Goal: Task Accomplishment & Management: Use online tool/utility

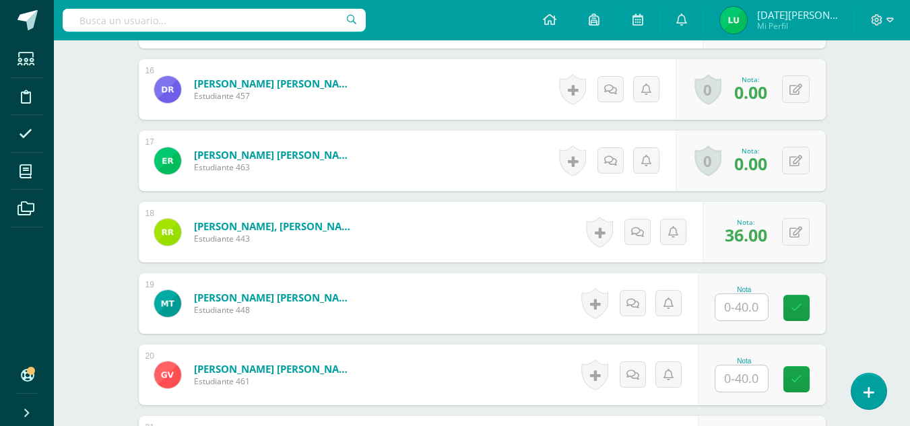
scroll to position [1514, 0]
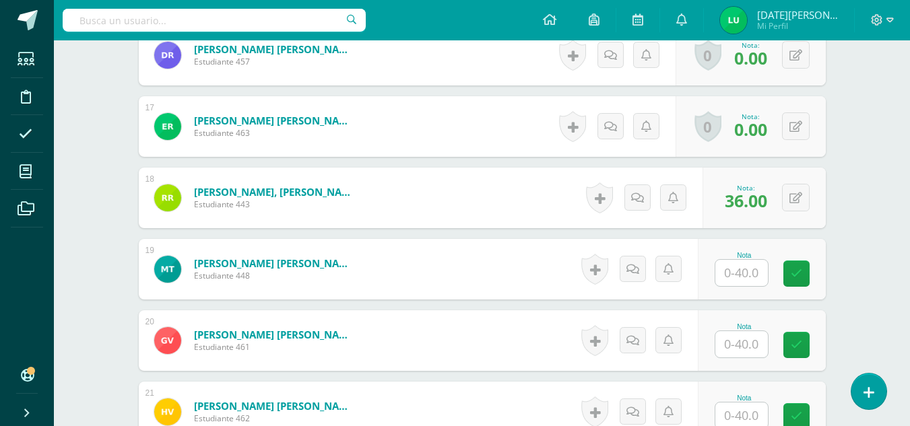
click at [742, 297] on div "Nota" at bounding box center [762, 269] width 128 height 61
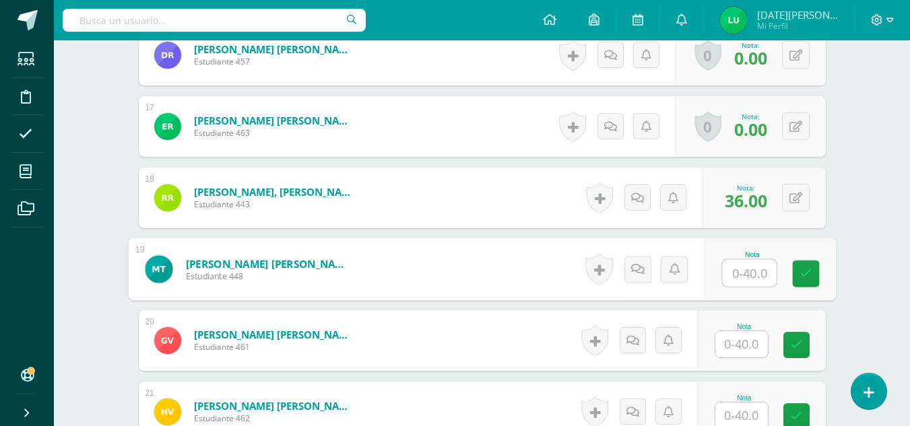
click at [742, 279] on input "text" at bounding box center [749, 273] width 54 height 27
click at [816, 277] on link at bounding box center [805, 274] width 27 height 27
type input "40"
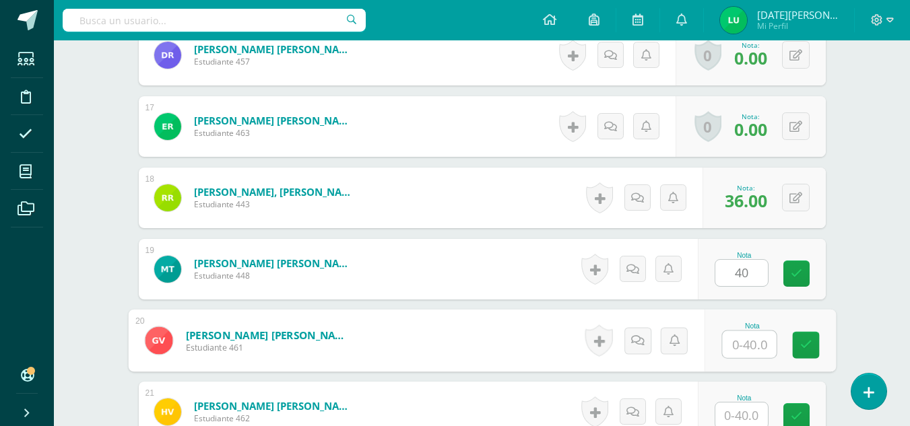
click at [741, 352] on input "text" at bounding box center [749, 344] width 54 height 27
click at [808, 343] on icon at bounding box center [805, 344] width 12 height 11
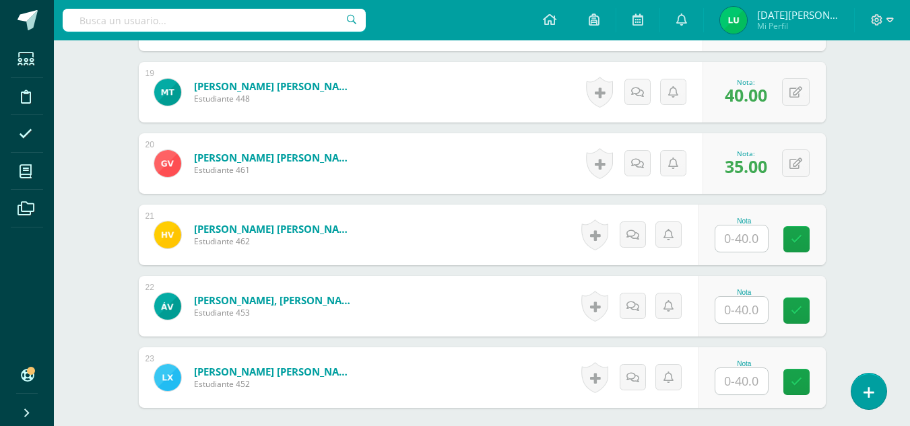
scroll to position [1695, 0]
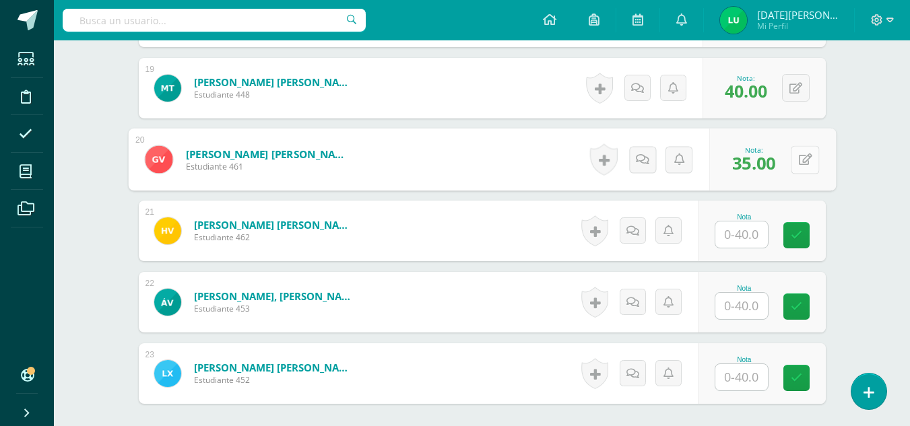
click at [797, 163] on button at bounding box center [805, 159] width 28 height 28
type input "38"
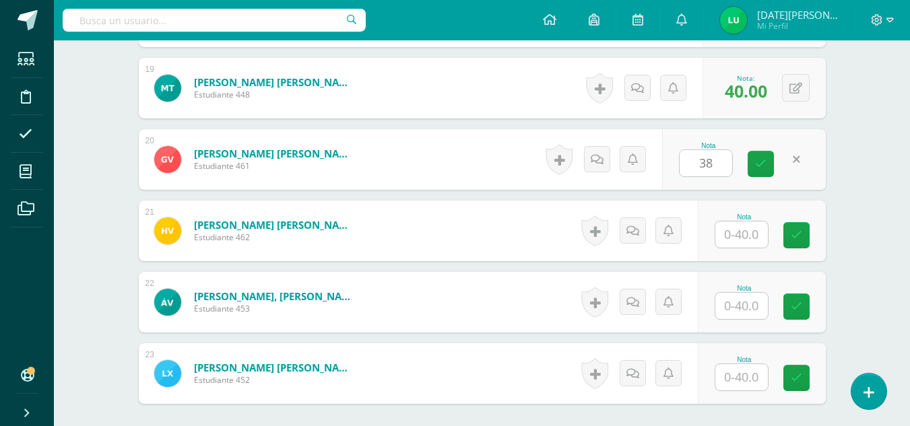
click at [793, 164] on link at bounding box center [796, 159] width 26 height 26
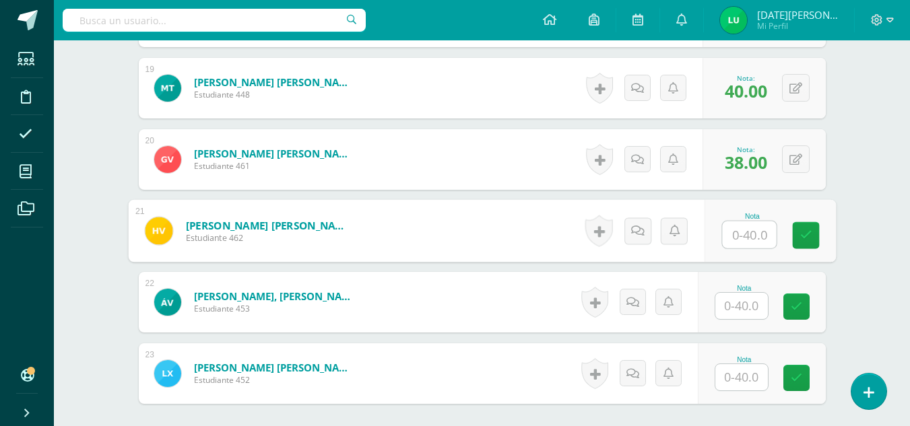
click at [757, 242] on input "text" at bounding box center [749, 235] width 54 height 27
type input "38"
click at [815, 237] on link at bounding box center [805, 235] width 27 height 27
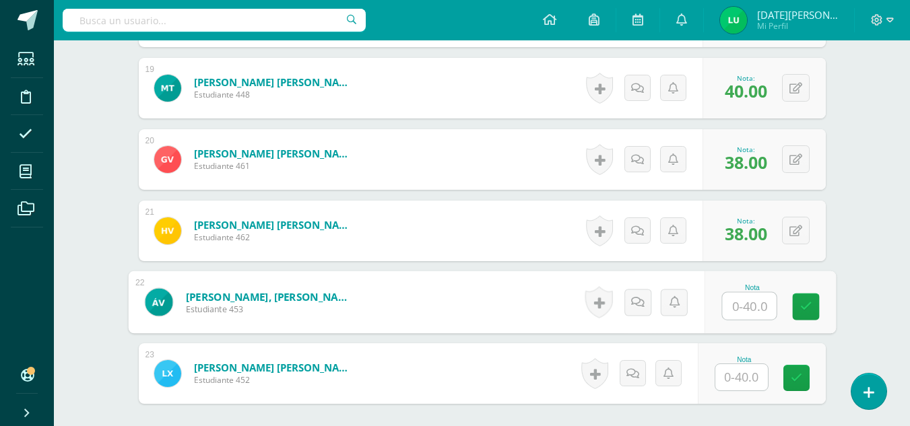
click at [756, 308] on input "text" at bounding box center [749, 306] width 54 height 27
